Goal: Task Accomplishment & Management: Manage account settings

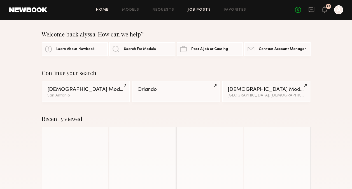
click at [192, 12] on link "Job Posts" at bounding box center [198, 10] width 23 height 4
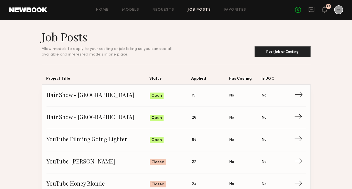
click at [150, 91] on span "Status: Open" at bounding box center [171, 95] width 42 height 8
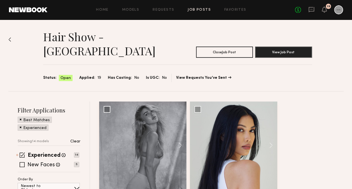
click at [61, 75] on span "Open" at bounding box center [65, 78] width 10 height 6
click at [230, 46] on button "Close Job Post" at bounding box center [224, 51] width 57 height 11
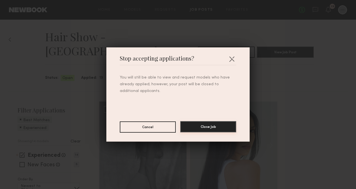
click at [197, 124] on button "Close Job" at bounding box center [208, 126] width 56 height 11
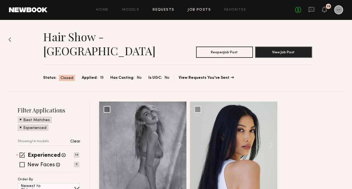
click at [166, 10] on link "Requests" at bounding box center [163, 10] width 22 height 4
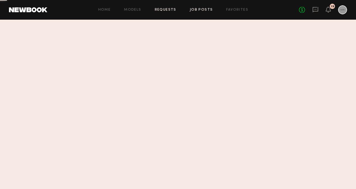
click at [211, 10] on link "Job Posts" at bounding box center [201, 10] width 23 height 4
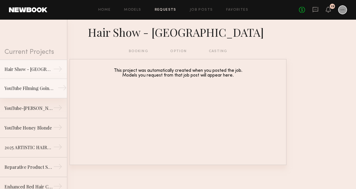
click at [18, 84] on link "YouTube Filming Going Lighter →" at bounding box center [33, 89] width 67 height 20
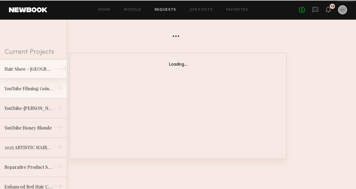
click at [22, 71] on div "Hair Show - [GEOGRAPHIC_DATA]" at bounding box center [28, 68] width 49 height 7
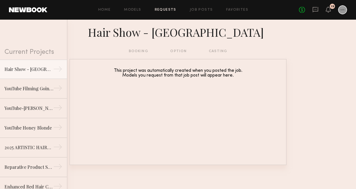
click at [199, 13] on div "Home Models Requests Job Posts Favorites Sign Out No fees up to $5,000 19" at bounding box center [197, 9] width 300 height 9
click at [199, 11] on link "Job Posts" at bounding box center [201, 10] width 23 height 4
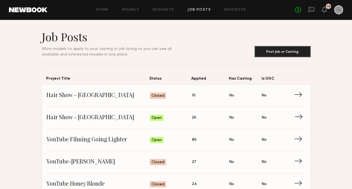
click at [298, 113] on span "→" at bounding box center [299, 117] width 11 height 8
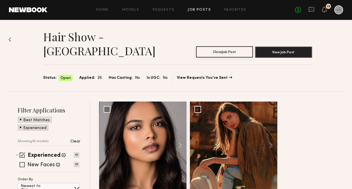
click at [228, 46] on button "Close Job Post" at bounding box center [224, 51] width 57 height 11
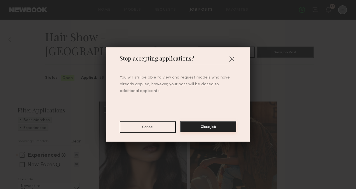
click at [200, 125] on button "Close Job" at bounding box center [208, 126] width 56 height 11
